Goal: Find specific page/section: Find specific page/section

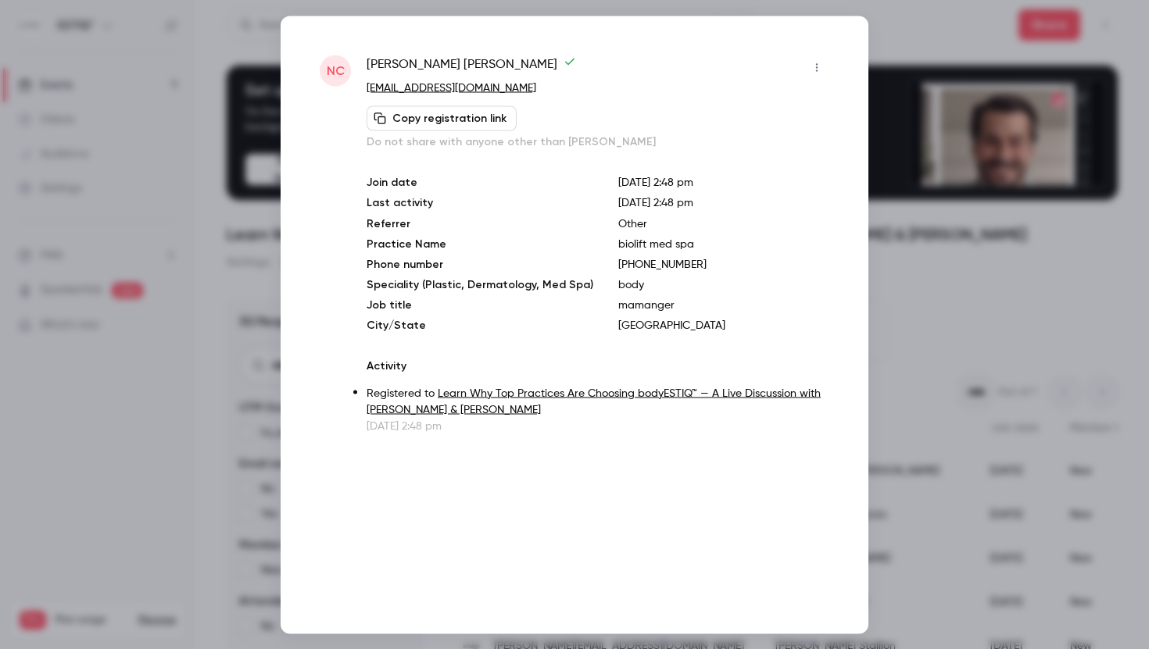
click at [252, 65] on div at bounding box center [574, 324] width 1149 height 649
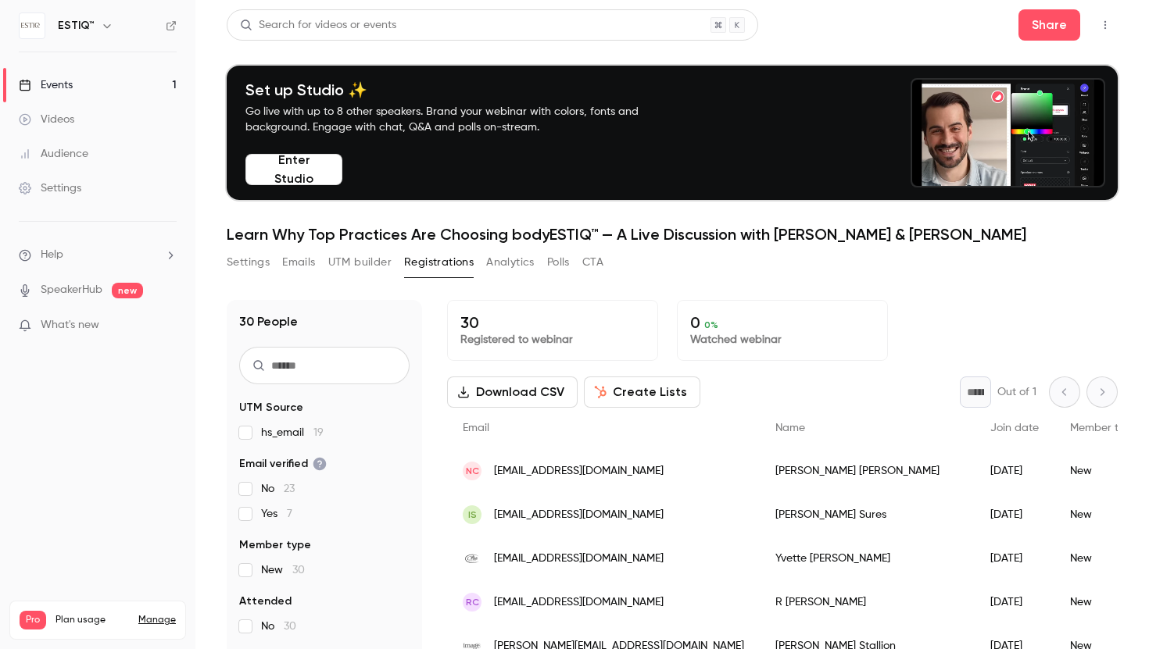
click at [79, 84] on link "Events 1" at bounding box center [97, 85] width 195 height 34
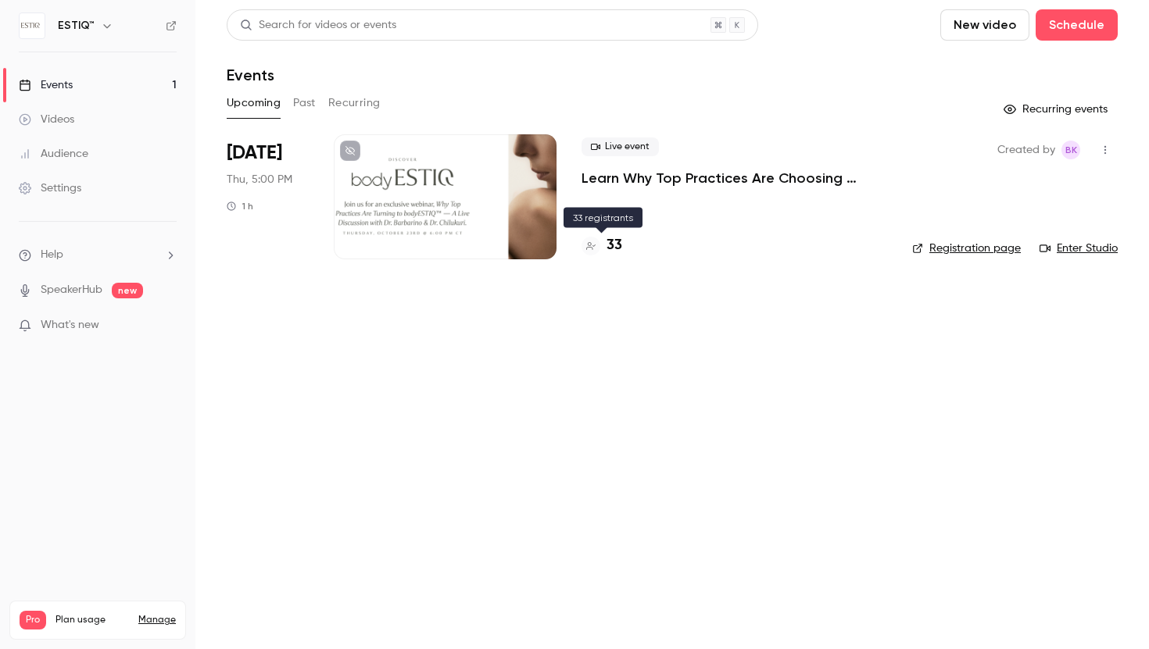
click at [613, 246] on h4 "33" at bounding box center [614, 245] width 16 height 21
